Goal: Communication & Community: Ask a question

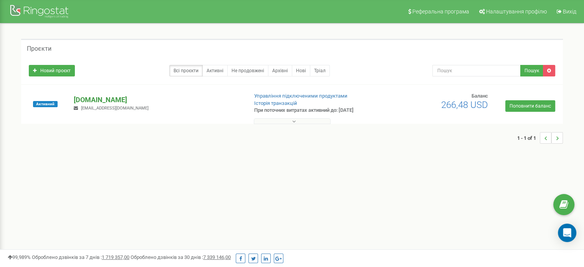
click at [102, 98] on p "[DOMAIN_NAME]" at bounding box center [158, 100] width 168 height 10
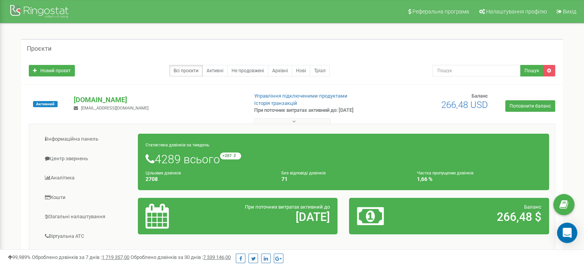
click at [564, 229] on icon "Open Intercom Messenger" at bounding box center [566, 233] width 9 height 10
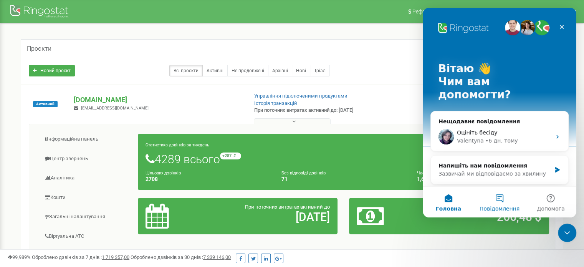
click at [500, 196] on button "Повідомлення" at bounding box center [498, 201] width 51 height 31
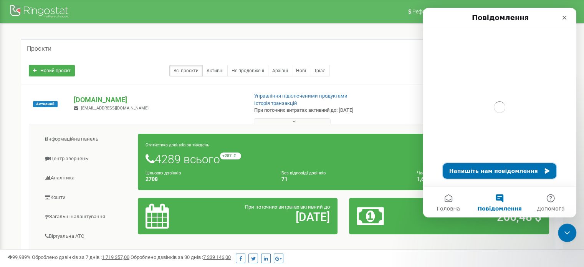
click at [483, 170] on button "Напишіть нам повідомлення" at bounding box center [499, 170] width 113 height 15
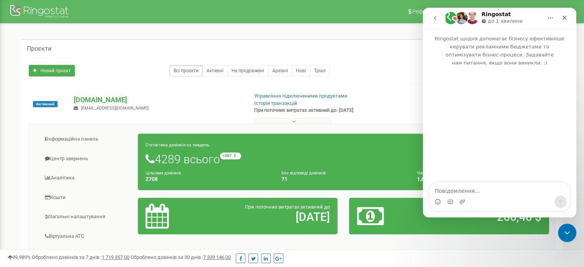
click at [471, 189] on textarea "Повідомлення..." at bounding box center [499, 188] width 140 height 13
type textarea "Добрий день! Маю таку картину по дзвінкам. Що це і чому так відбувається"
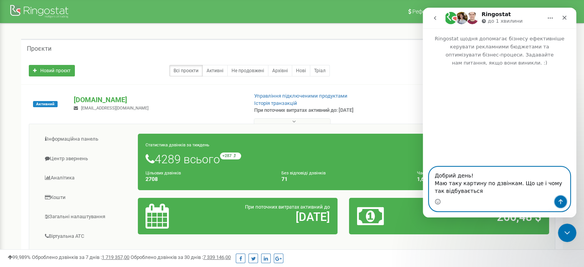
click at [560, 202] on icon "Надіслати повідомлення…" at bounding box center [560, 201] width 4 height 5
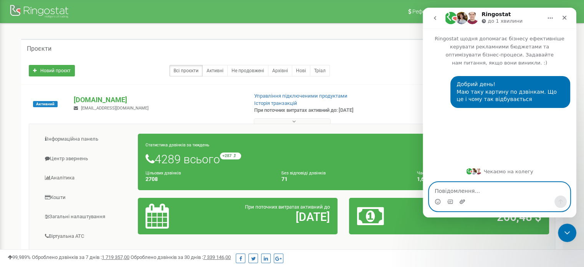
click at [460, 200] on icon "Завантажити вкладений файл" at bounding box center [462, 201] width 6 height 6
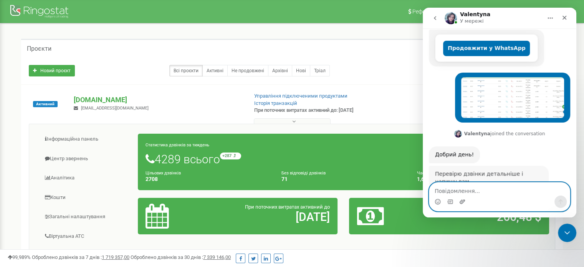
scroll to position [167, 0]
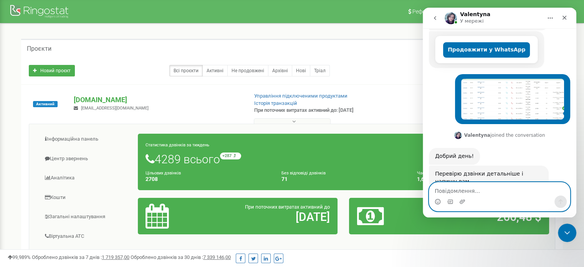
click at [446, 190] on textarea "Повідомлення..." at bounding box center [499, 188] width 140 height 13
type textarea "Ж"
type textarea "Добре чекаю"
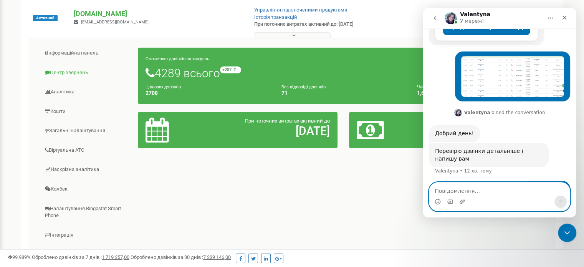
scroll to position [77, 0]
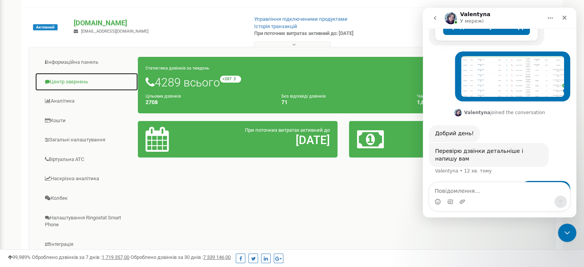
click at [82, 81] on link "Центр звернень" at bounding box center [86, 82] width 103 height 19
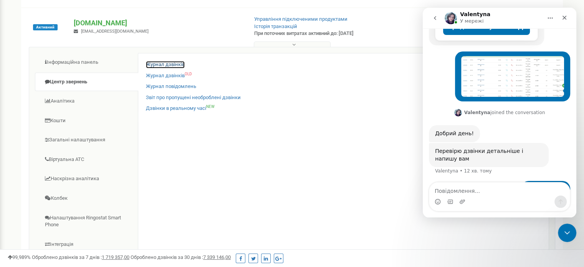
click at [168, 63] on link "Журнал дзвінків" at bounding box center [165, 64] width 39 height 7
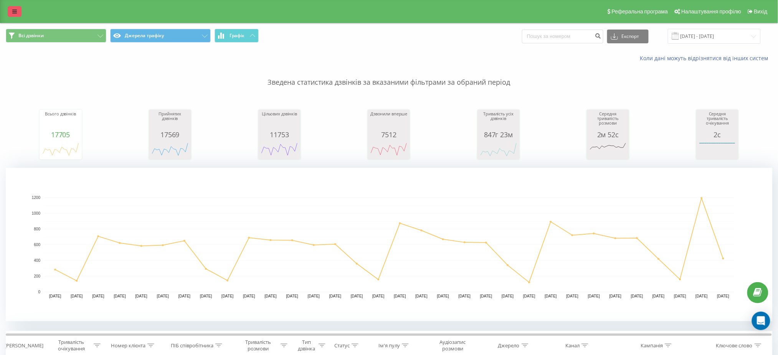
click at [15, 12] on icon at bounding box center [14, 11] width 5 height 5
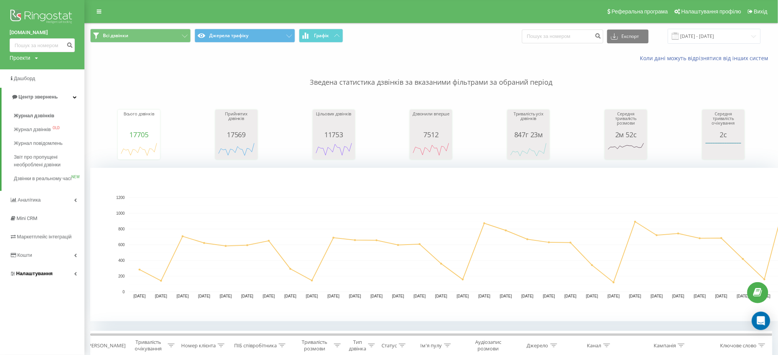
click at [51, 282] on link "Налаштування" at bounding box center [42, 274] width 84 height 18
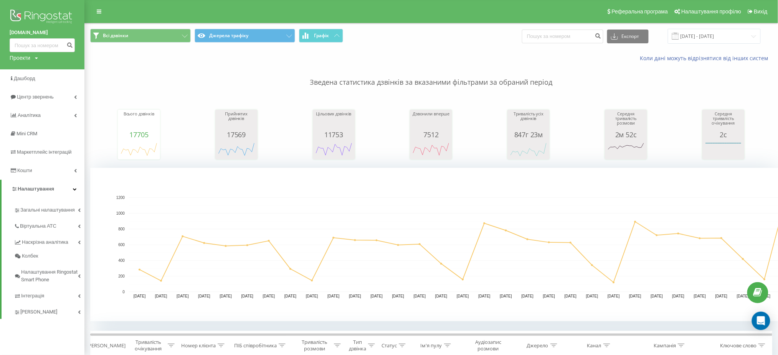
click at [37, 12] on img at bounding box center [42, 17] width 65 height 19
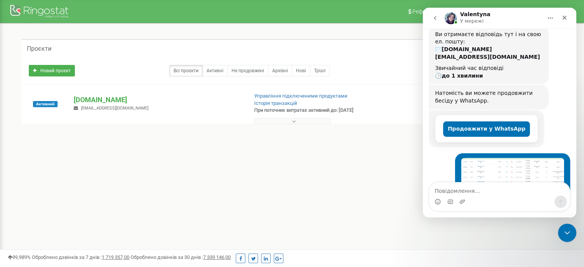
click at [100, 98] on p "[DOMAIN_NAME]" at bounding box center [158, 100] width 168 height 10
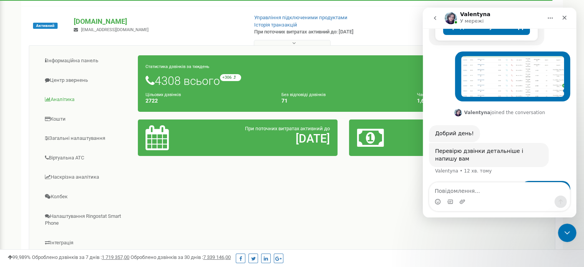
scroll to position [77, 0]
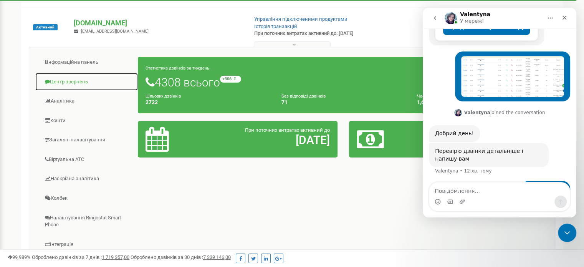
click at [80, 82] on link "Центр звернень" at bounding box center [86, 82] width 103 height 19
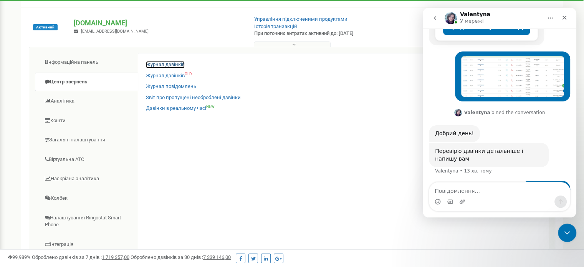
click at [167, 64] on link "Журнал дзвінків" at bounding box center [165, 64] width 39 height 7
click at [162, 63] on link "Журнал дзвінків" at bounding box center [165, 64] width 39 height 7
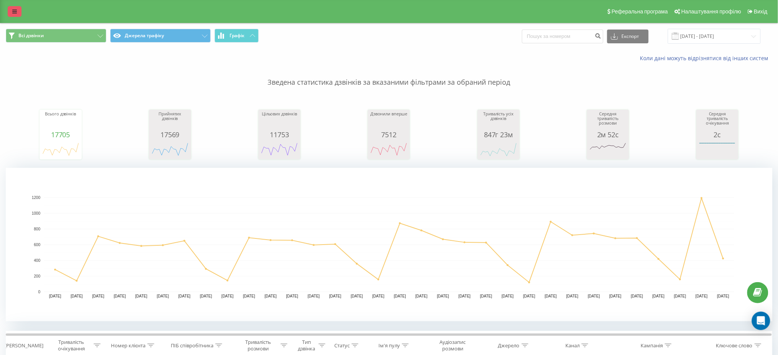
click at [18, 10] on link at bounding box center [15, 11] width 14 height 11
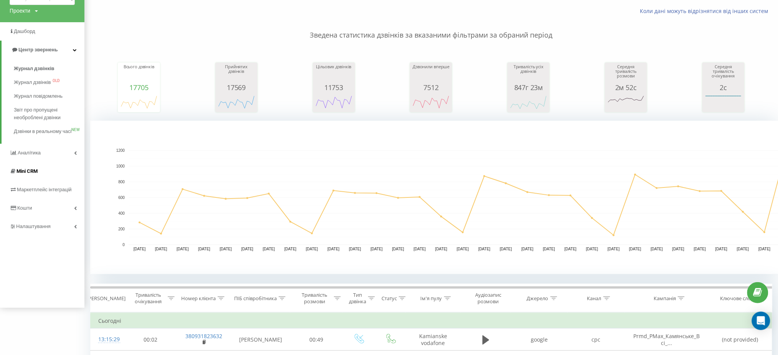
scroll to position [51, 0]
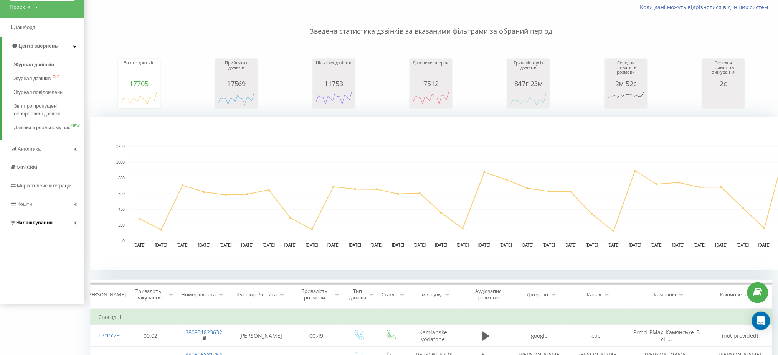
click at [77, 232] on link "Налаштування" at bounding box center [42, 223] width 84 height 18
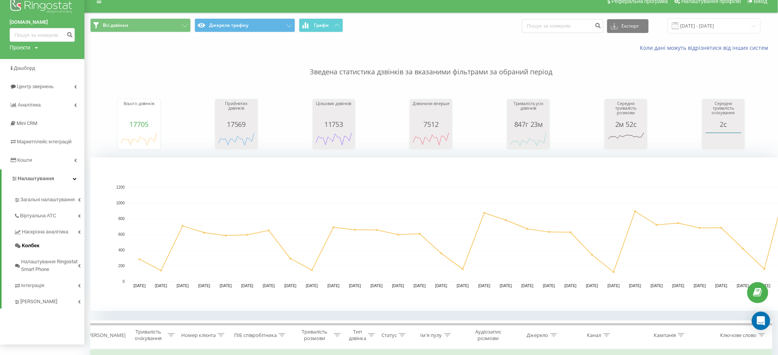
scroll to position [0, 0]
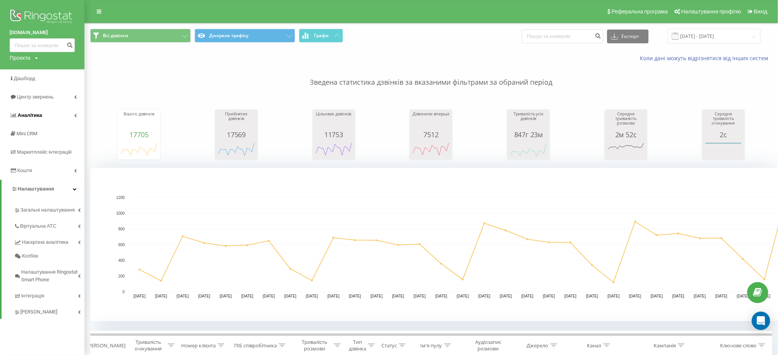
click at [75, 115] on icon at bounding box center [75, 116] width 3 height 4
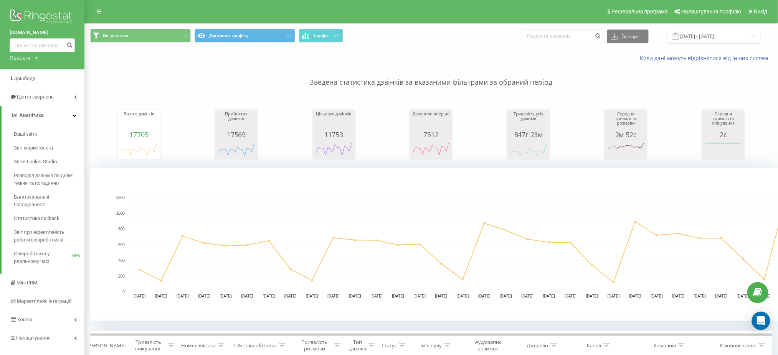
click at [25, 12] on img at bounding box center [42, 17] width 65 height 19
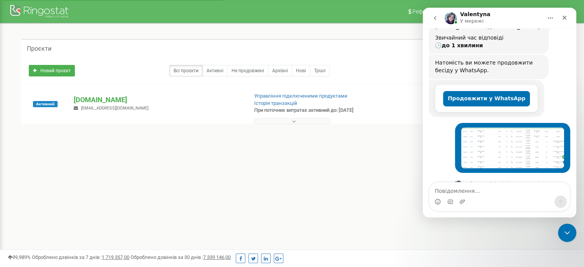
click at [265, 120] on button at bounding box center [292, 121] width 77 height 6
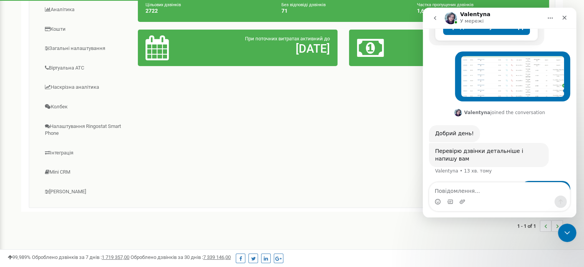
scroll to position [192, 0]
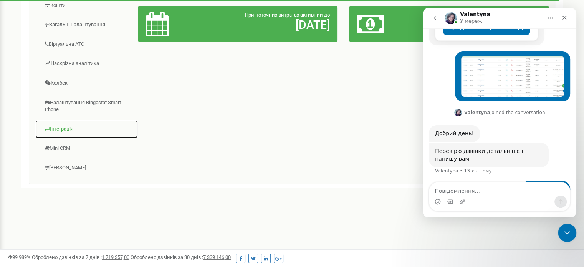
click at [69, 125] on link "Інтеграція" at bounding box center [86, 129] width 103 height 19
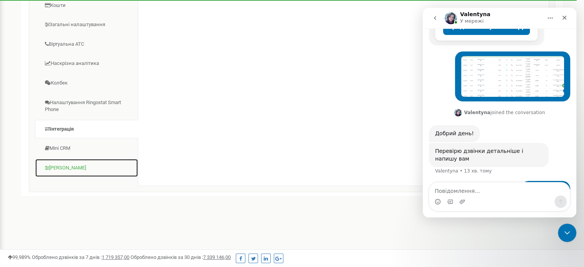
click at [75, 165] on link "[PERSON_NAME]" at bounding box center [86, 167] width 103 height 19
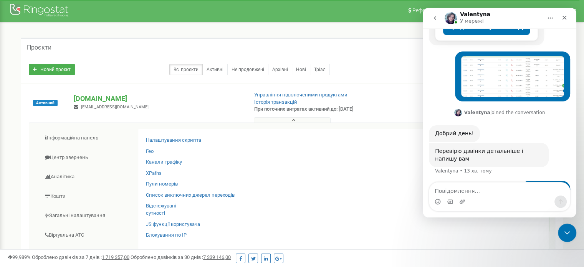
scroll to position [0, 0]
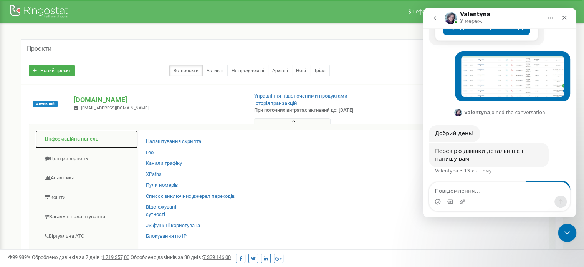
click at [91, 137] on link "Інформаційна панель" at bounding box center [86, 139] width 103 height 19
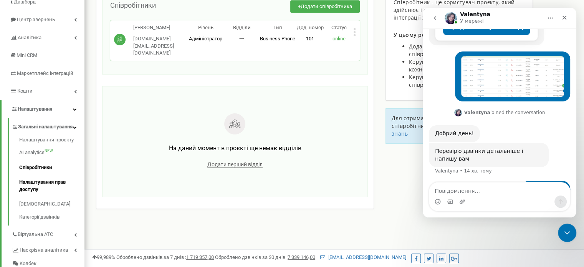
scroll to position [77, 0]
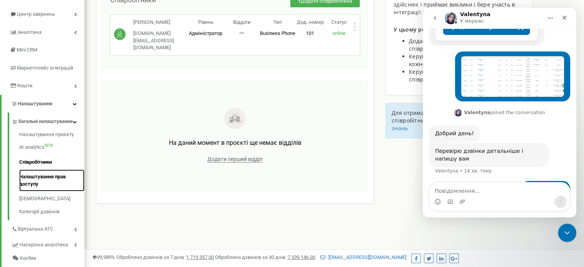
click at [57, 181] on link "Налаштування прав доступу" at bounding box center [51, 180] width 65 height 22
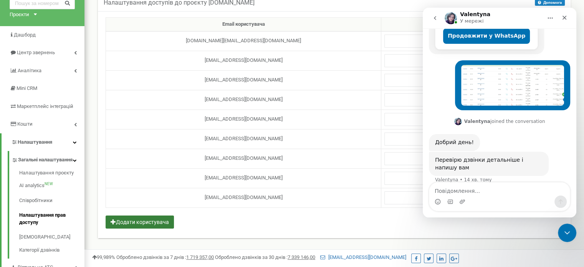
scroll to position [190, 0]
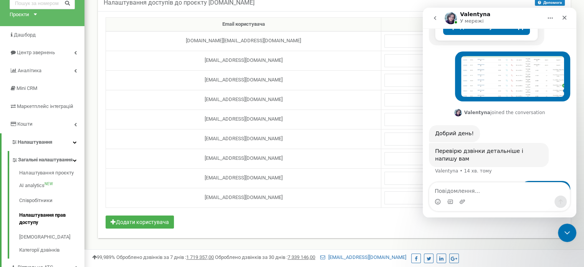
click at [506, 15] on div "Valentyna У мережі" at bounding box center [492, 18] width 97 height 13
click at [564, 231] on icon "Закрити програму для спілкування Intercom" at bounding box center [565, 231] width 9 height 9
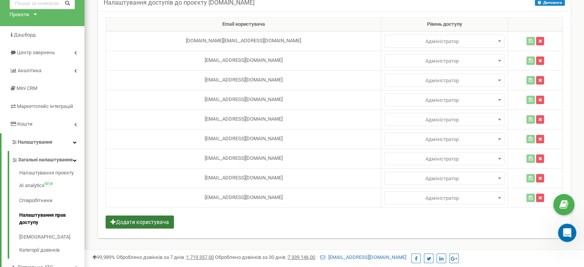
click at [149, 221] on button "Додати користувача" at bounding box center [140, 221] width 68 height 13
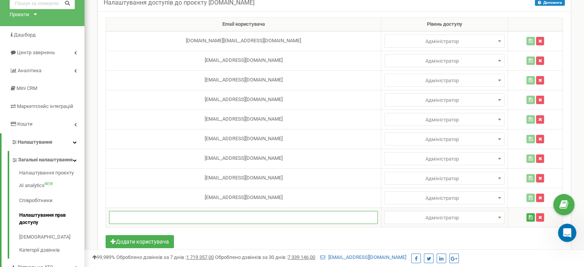
click at [153, 214] on input "text" at bounding box center [243, 217] width 269 height 13
paste input "l.anisimova@o.visium.com.ua"
type input "l.anisimova@o.visium.com.ua"
click at [528, 215] on icon "button" at bounding box center [530, 217] width 4 height 5
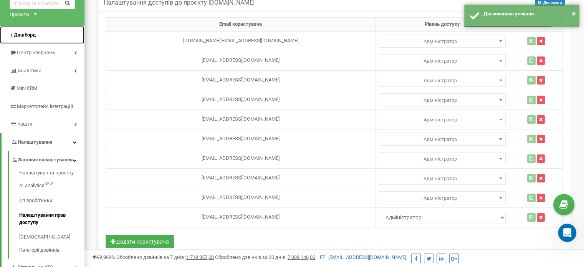
click at [38, 34] on link "Дашборд" at bounding box center [42, 35] width 84 height 18
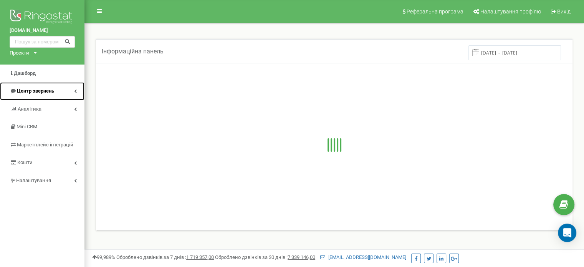
drag, startPoint x: 40, startPoint y: 89, endPoint x: 55, endPoint y: 91, distance: 15.8
click at [40, 89] on span "Центр звернень" at bounding box center [35, 91] width 37 height 6
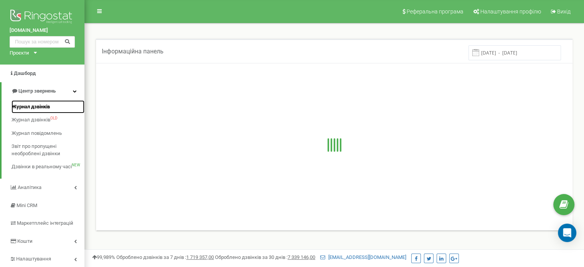
click at [41, 104] on span "Журнал дзвінків" at bounding box center [31, 106] width 38 height 7
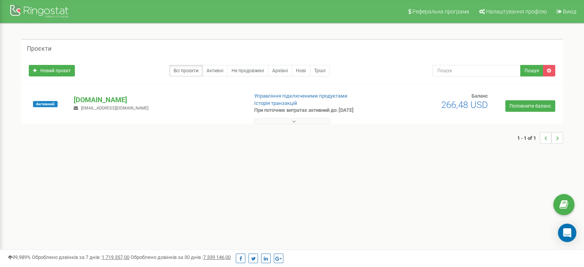
drag, startPoint x: 569, startPoint y: 235, endPoint x: 551, endPoint y: 239, distance: 18.9
click at [569, 234] on icon "Open Intercom Messenger" at bounding box center [567, 232] width 8 height 9
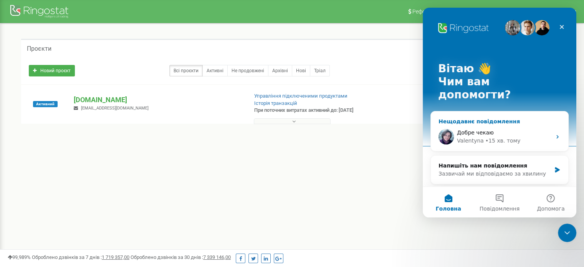
click at [494, 129] on div "Добре чекаю" at bounding box center [504, 133] width 94 height 8
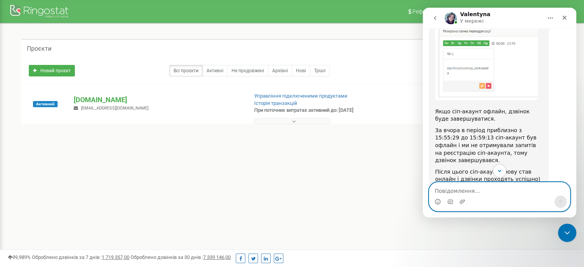
scroll to position [407, 0]
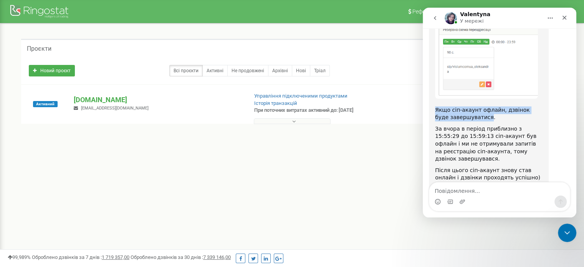
drag, startPoint x: 436, startPoint y: 79, endPoint x: 471, endPoint y: 86, distance: 35.4
click at [471, 106] on div "Якщо сіп-акаунт офлайн, дзвінок буде завершуватися." at bounding box center [488, 113] width 107 height 15
drag, startPoint x: 450, startPoint y: 84, endPoint x: 527, endPoint y: 167, distance: 113.2
click at [528, 168] on div "Дякую за очікування! В вашому проекті всі дзвінки надходять на сіп-акаунт visiu…" at bounding box center [499, 101] width 141 height 244
drag, startPoint x: 455, startPoint y: 79, endPoint x: 476, endPoint y: 87, distance: 22.9
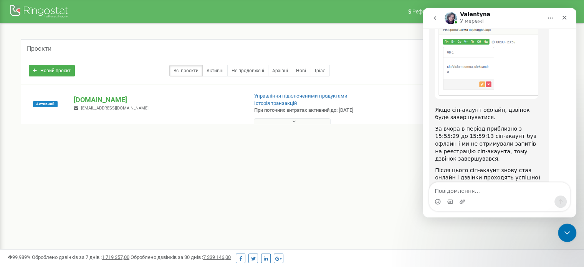
click at [476, 106] on div "Якщо сіп-акаунт офлайн, дзвінок буде завершуватися." at bounding box center [488, 113] width 107 height 15
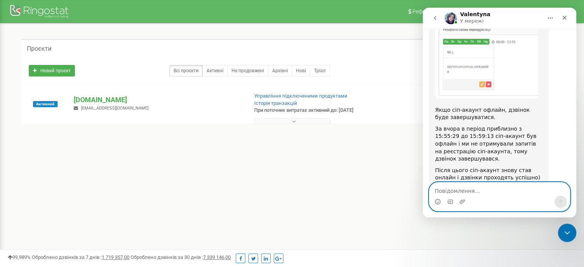
click at [452, 193] on textarea "Повідомлення..." at bounding box center [499, 188] width 140 height 13
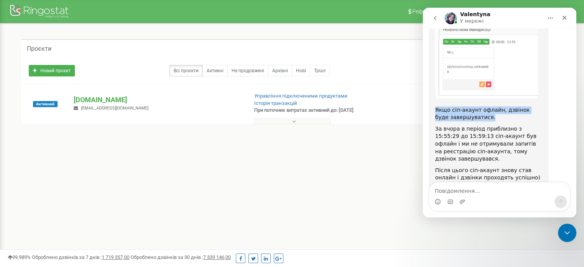
drag, startPoint x: 472, startPoint y: 86, endPoint x: 465, endPoint y: 82, distance: 7.9
click at [431, 77] on div "Дякую за очікування! В вашому проекті всі дзвінки надходять на сіп-акаунт visiu…" at bounding box center [489, 92] width 120 height 227
copy div "Якщо сіп-акаунт офлайн, дзвінок буде завершуватися."
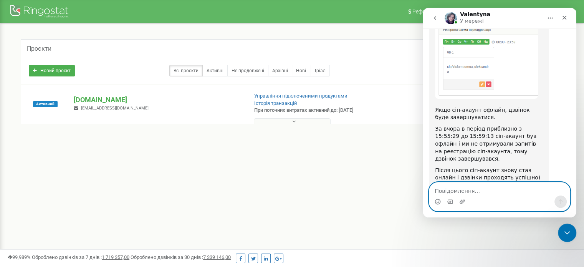
drag, startPoint x: 446, startPoint y: 189, endPoint x: 450, endPoint y: 188, distance: 4.7
click at [447, 189] on textarea "Повідомлення..." at bounding box center [499, 188] width 140 height 13
paste textarea "Якщо сіп-акаунт офлайн, дзвінок буде завершуватися."
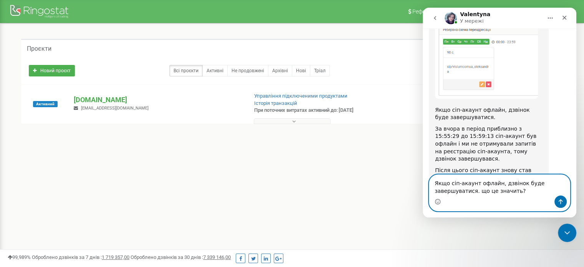
type textarea "Якщо сіп-акаунт офлайн, дзвінок буде завершуватися. що це значить?"
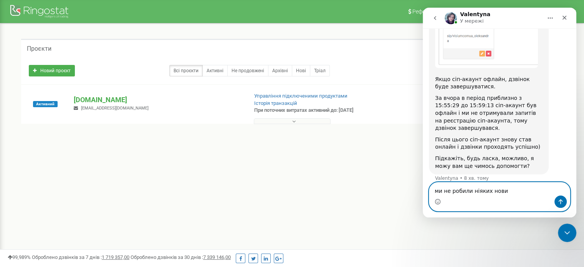
scroll to position [467, 0]
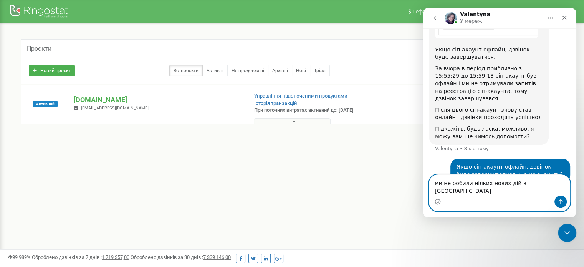
type textarea "ми не робили ніяких нових дій в акаунті"
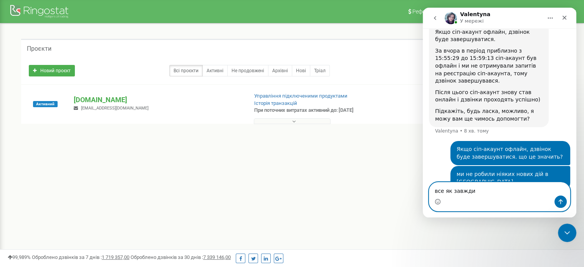
type textarea "все як завжди"
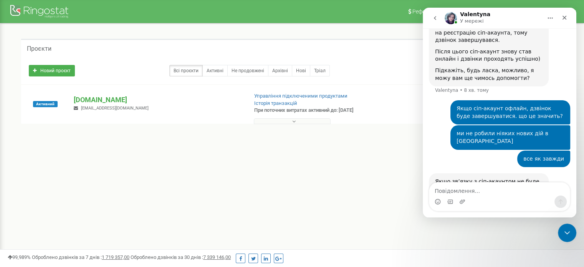
scroll to position [556, 0]
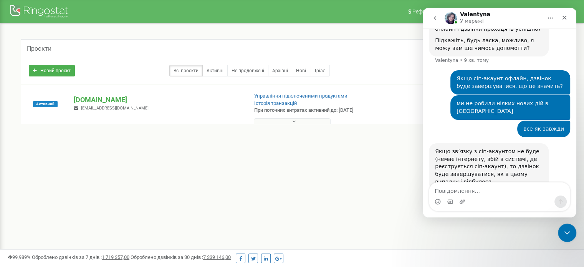
drag, startPoint x: 514, startPoint y: 132, endPoint x: 538, endPoint y: 149, distance: 29.9
click at [538, 150] on div "Якщо зв’язку з сіп-акаунтом не буде (немає інтернету, збій в системі, де реєстр…" at bounding box center [499, 175] width 141 height 64
drag, startPoint x: 519, startPoint y: 130, endPoint x: 538, endPoint y: 159, distance: 34.2
click at [547, 153] on div "Якщо зв’язку з сіп-акаунтом не буде (немає інтернету, збій в системі, де реєстр…" at bounding box center [499, 175] width 141 height 64
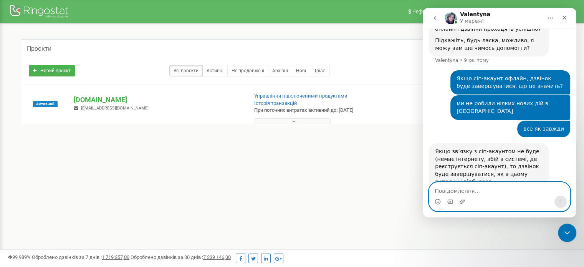
click at [451, 190] on textarea "Повідомлення..." at bounding box center [499, 188] width 140 height 13
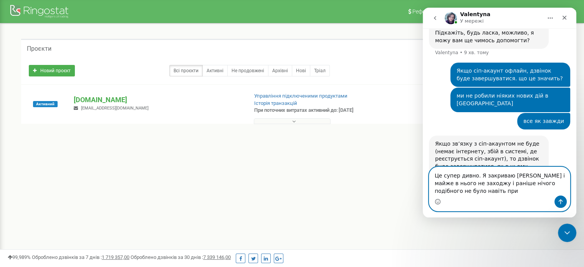
scroll to position [581, 0]
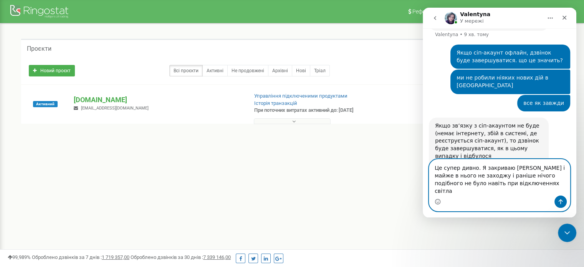
type textarea "Це супер дивно. Я закриваю акаун і майже в нього не заходжу і раніше нічого под…"
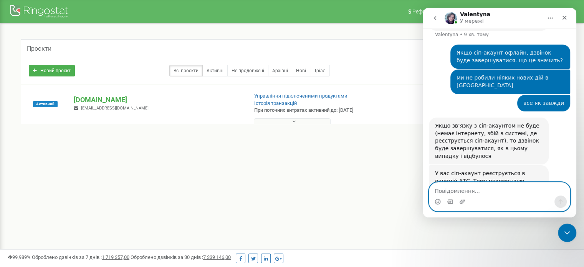
scroll to position [611, 0]
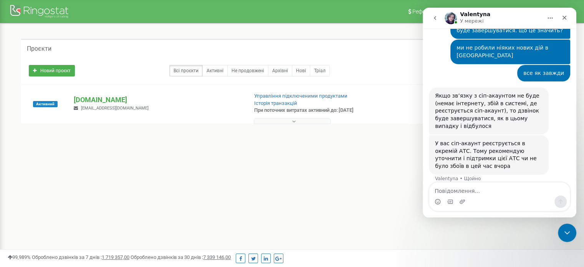
drag, startPoint x: 534, startPoint y: 108, endPoint x: 561, endPoint y: 113, distance: 26.6
click at [565, 135] on div "У вас сіп-акаунт реєструється в окремій АТС. Тому рекомендую уточнити і підтрим…" at bounding box center [499, 161] width 141 height 53
drag, startPoint x: 536, startPoint y: 110, endPoint x: 562, endPoint y: 109, distance: 26.1
click at [562, 135] on div "У вас сіп-акаунт реєструється в окремій АТС. Тому рекомендую уточнити і підтрим…" at bounding box center [499, 161] width 141 height 53
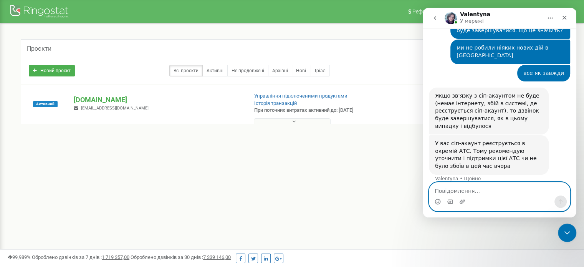
click at [444, 191] on textarea "Повідомлення..." at bounding box center [499, 188] width 140 height 13
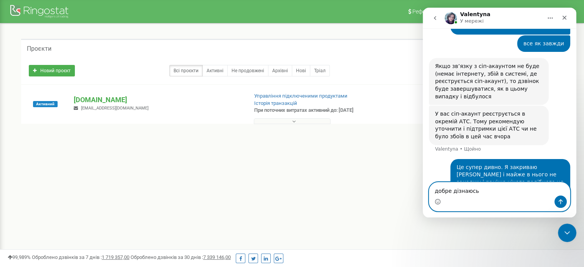
type textarea "добре дізнаюсь"
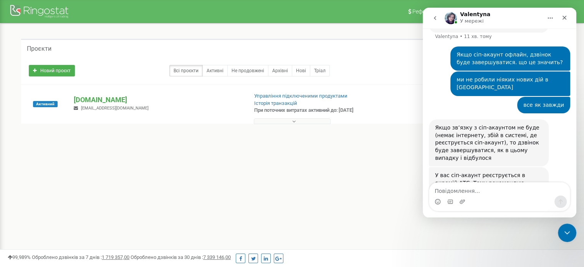
scroll to position [553, 0]
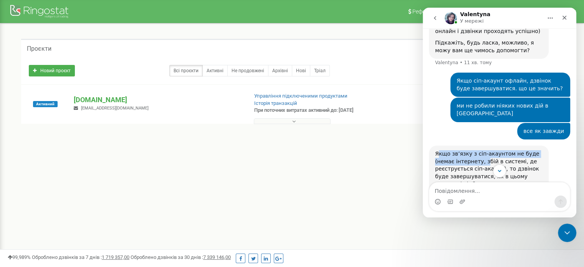
click at [462, 150] on div "Якщо зв’язку з сіп-акаунтом не буде (немає інтернету, збій в системі, де реєстр…" at bounding box center [488, 169] width 107 height 38
drag, startPoint x: 436, startPoint y: 107, endPoint x: 516, endPoint y: 130, distance: 82.9
click at [516, 150] on div "Якщо зв’язку з сіп-акаунтом не буде (немає інтернету, збій в системі, де реєстр…" at bounding box center [488, 169] width 107 height 38
copy div "Якщо зв’язку з сіп-акаунтом не буде (немає інтернету, збій в системі, де реєстр…"
click at [448, 198] on div "У вас сіп-акаунт реєструється в окремій АТС. Тому рекомендую уточнити і підтрим…" at bounding box center [488, 213] width 107 height 30
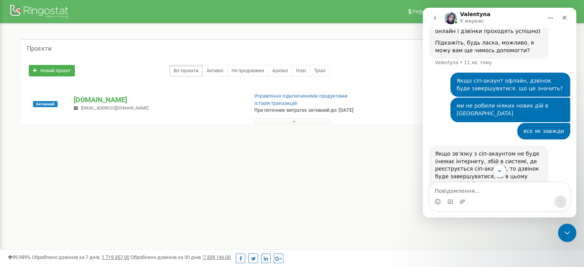
drag, startPoint x: 436, startPoint y: 146, endPoint x: 467, endPoint y: 170, distance: 39.4
click at [467, 170] on div "Ringostat щодня допомагає бізнесу ефективніше керувати рекламними бюджетами та …" at bounding box center [498, 108] width 153 height 161
copy div "У вас сіп-акаунт реєструється в окремій АТС. Тому рекомендую уточнити і підтрим…"
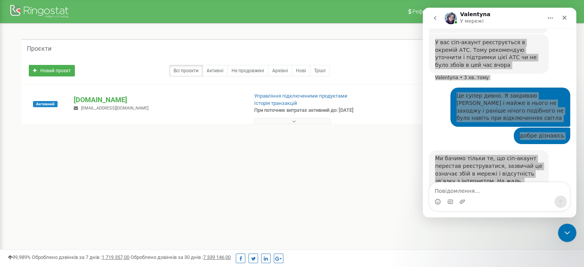
scroll to position [714, 0]
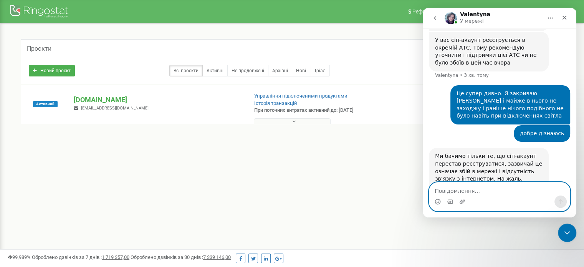
click at [442, 192] on textarea "Повідомлення..." at bounding box center [499, 188] width 140 height 13
type textarea "ні, дякую"
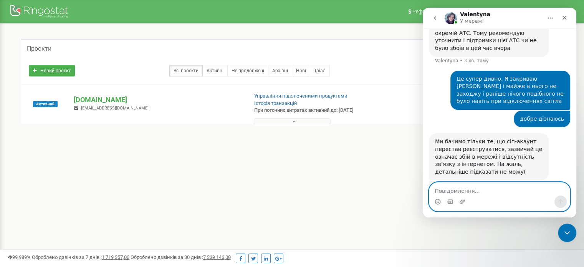
scroll to position [737, 0]
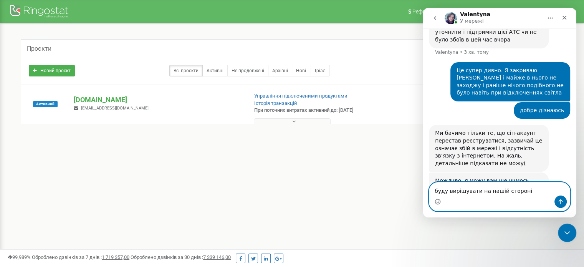
type textarea "буду вирішувати на нашій стороні"
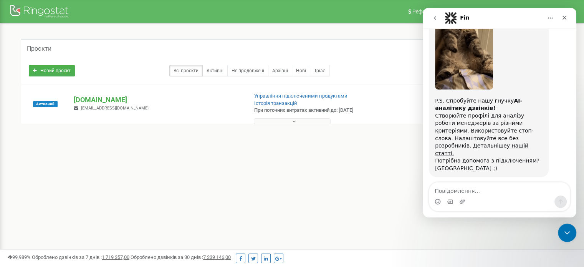
scroll to position [1044, 0]
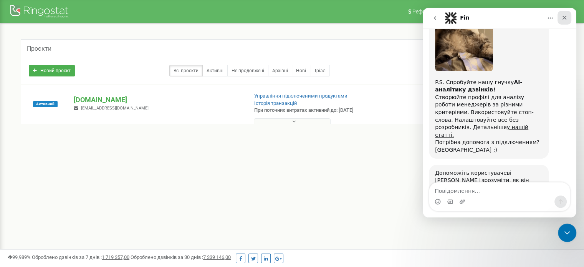
click at [566, 16] on icon "Закрити" at bounding box center [564, 18] width 6 height 6
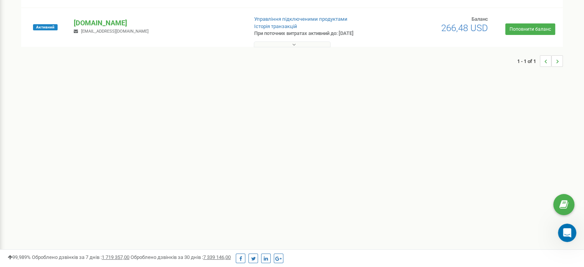
scroll to position [0, 0]
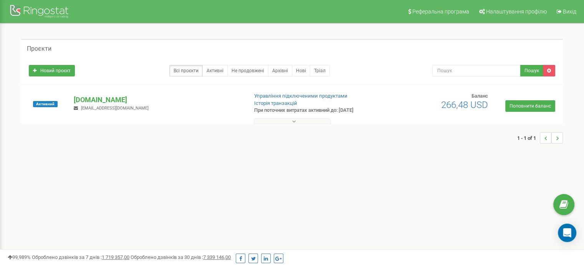
click at [495, 176] on div "Реферальна програма Налаштування профілю Вихід Проєкти Новий проєкт Всі проєкти…" at bounding box center [292, 230] width 584 height 460
